Goal: Task Accomplishment & Management: Use online tool/utility

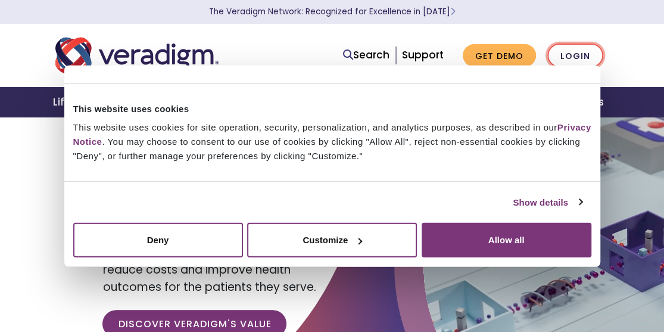
click at [577, 51] on link "Login" at bounding box center [575, 55] width 56 height 24
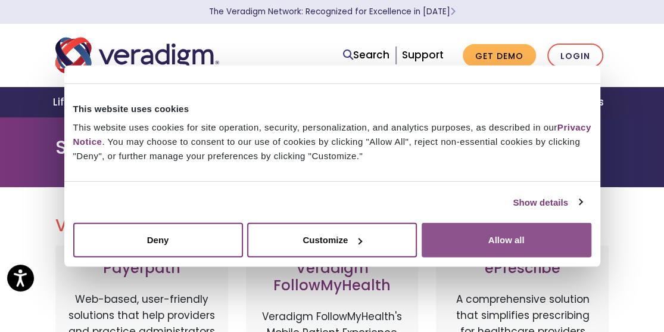
click at [443, 240] on button "Allow all" at bounding box center [506, 240] width 170 height 35
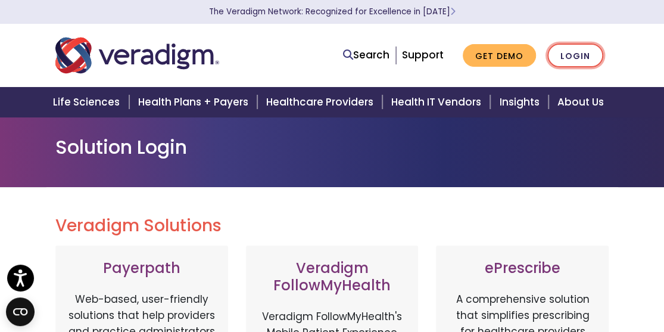
click at [562, 46] on link "Login" at bounding box center [575, 55] width 56 height 24
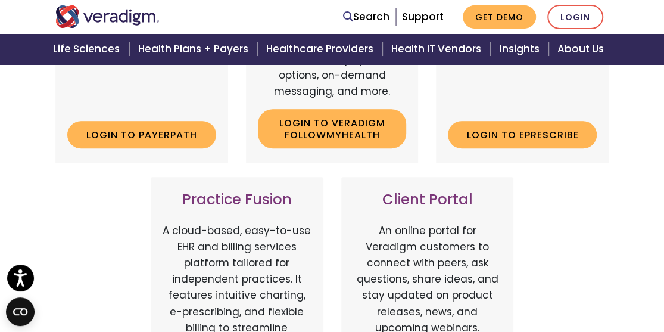
scroll to position [476, 0]
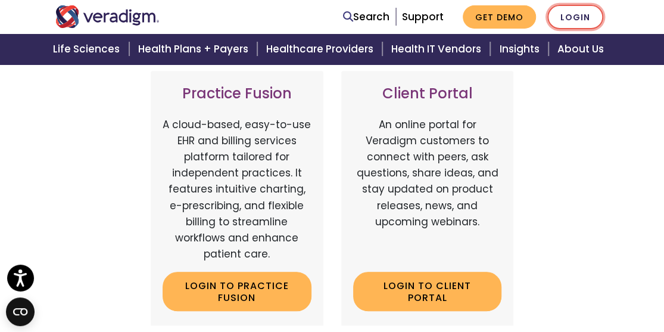
click at [598, 15] on link "Login" at bounding box center [575, 17] width 56 height 24
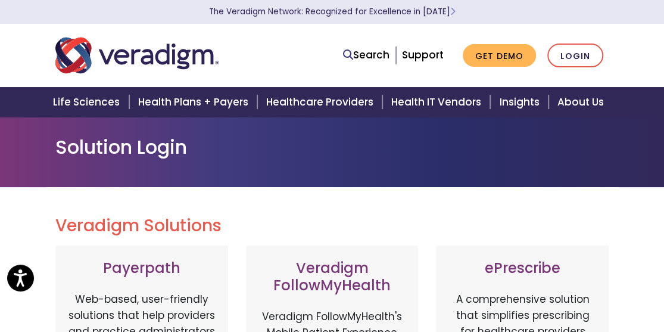
scroll to position [298, 0]
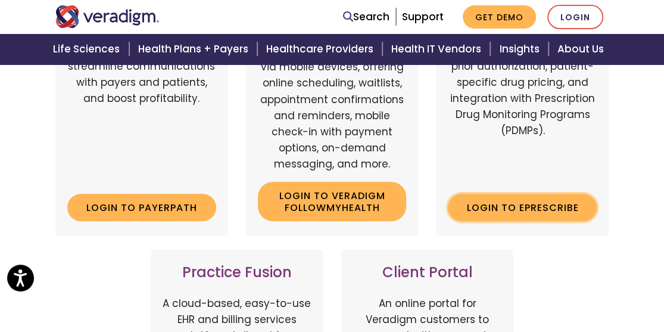
click at [524, 194] on link "Login to ePrescribe" at bounding box center [522, 206] width 149 height 27
